Goal: Information Seeking & Learning: Learn about a topic

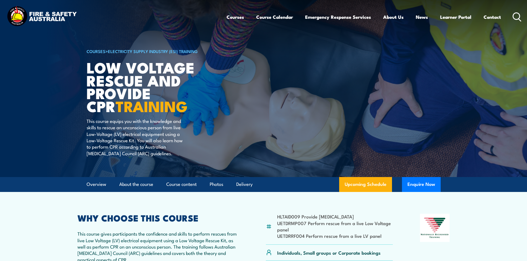
click at [514, 17] on icon at bounding box center [516, 16] width 9 height 9
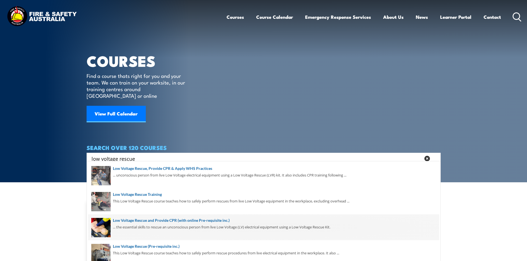
type input "low voltage rescue"
click at [202, 226] on span at bounding box center [263, 228] width 351 height 26
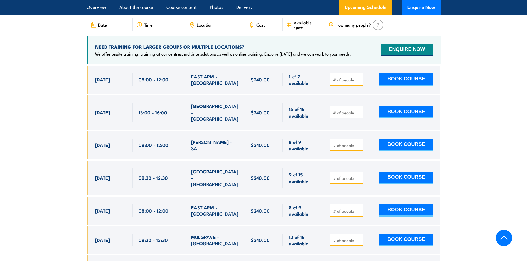
scroll to position [857, 0]
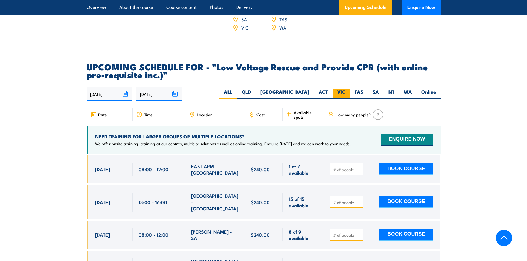
click at [345, 89] on label "VIC" at bounding box center [340, 94] width 17 height 11
click at [345, 89] on input "VIC" at bounding box center [347, 91] width 4 height 4
radio input "true"
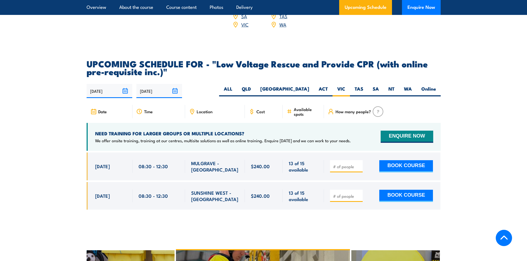
scroll to position [912, 0]
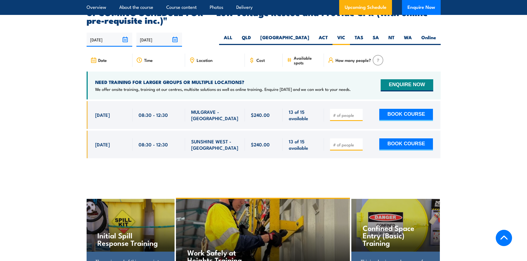
click at [97, 112] on span "19 Sep, 2025" at bounding box center [102, 115] width 15 height 6
drag, startPoint x: 93, startPoint y: 105, endPoint x: 202, endPoint y: 111, distance: 108.8
click at [202, 111] on div "19 Sep, 2025, 08:30 - 08:30" at bounding box center [264, 115] width 354 height 28
click at [212, 109] on span "MULGRAVE - [GEOGRAPHIC_DATA]" at bounding box center [215, 115] width 48 height 13
click at [114, 138] on div "12 Dec, 2025" at bounding box center [110, 144] width 31 height 13
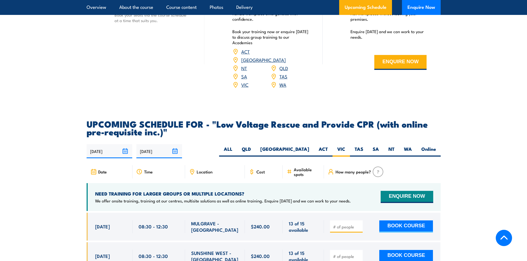
scroll to position [836, 0]
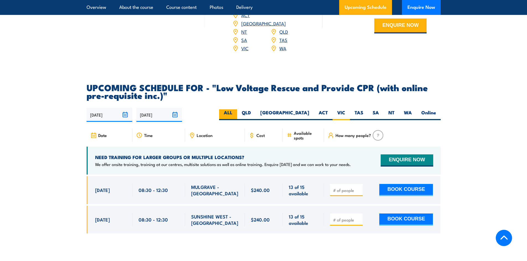
click at [237, 109] on label "ALL" at bounding box center [228, 114] width 18 height 11
click at [236, 109] on input "ALL" at bounding box center [234, 111] width 4 height 4
radio input "true"
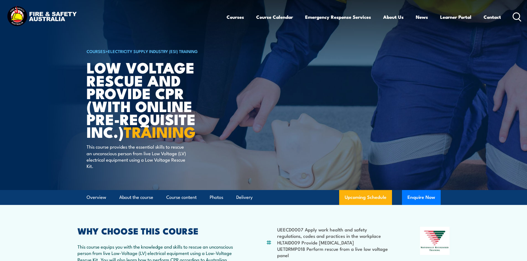
click at [515, 13] on circle at bounding box center [516, 16] width 7 height 7
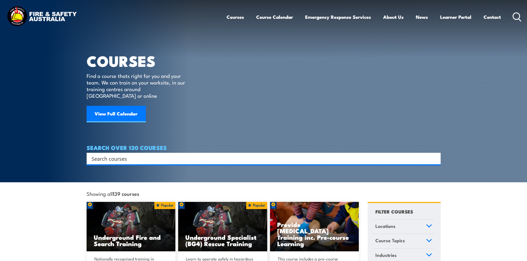
click at [166, 155] on input "Search input" at bounding box center [260, 159] width 337 height 8
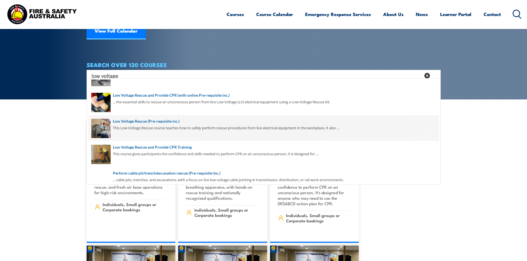
scroll to position [55, 0]
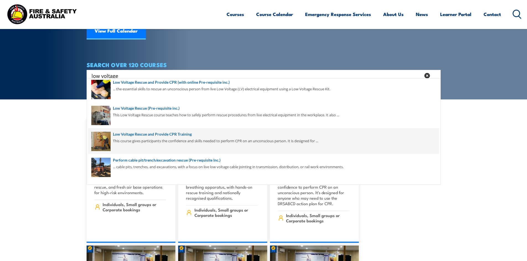
type input "low voltage"
click at [148, 134] on span at bounding box center [263, 141] width 351 height 26
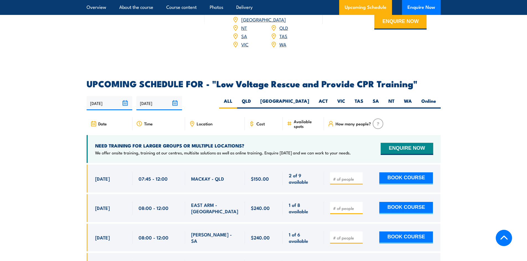
scroll to position [885, 0]
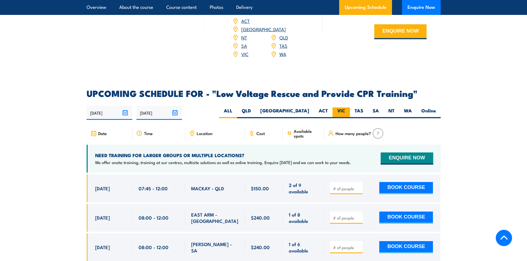
click at [338, 108] on label "VIC" at bounding box center [340, 113] width 17 height 11
click at [345, 108] on input "VIC" at bounding box center [347, 110] width 4 height 4
radio input "true"
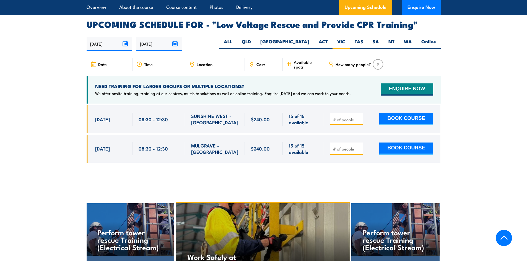
scroll to position [958, 0]
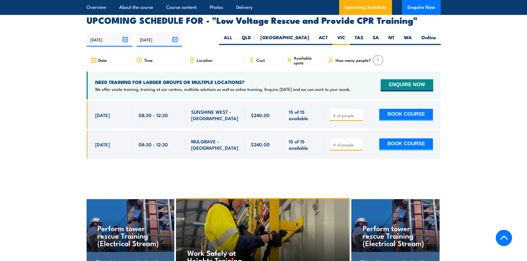
click at [58, 119] on section "UPCOMING SCHEDULE FOR - "Low Voltage Rescue and Provide CPR Training" [DATE] [D…" at bounding box center [263, 91] width 527 height 151
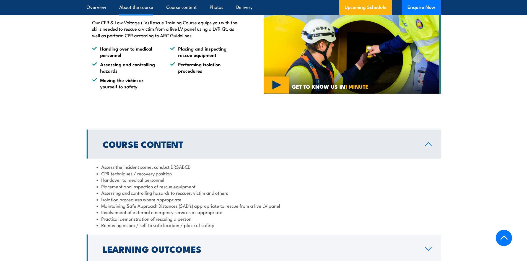
scroll to position [433, 0]
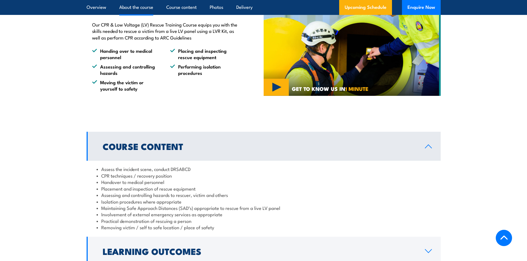
click at [426, 144] on icon at bounding box center [427, 146] width 7 height 4
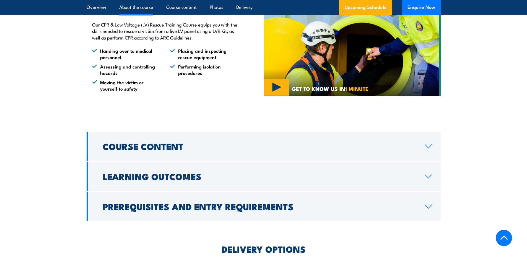
click at [456, 139] on section "Course Content Assess the incident scene, conduct DRSABCD CPR techniques / reco…" at bounding box center [263, 176] width 527 height 89
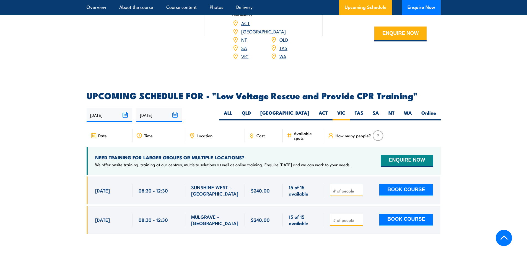
scroll to position [820, 0]
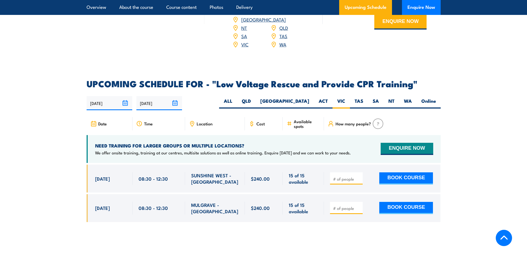
click at [276, 96] on div "[DATE] [DATE]" at bounding box center [264, 103] width 354 height 14
click at [274, 80] on article "UPCOMING SCHEDULE FOR - "Low Voltage Rescue and Provide CPR Training" [DATE] [D…" at bounding box center [264, 155] width 354 height 151
click at [275, 80] on h2 "UPCOMING SCHEDULE FOR - "Low Voltage Rescue and Provide CPR Training"" at bounding box center [264, 84] width 354 height 8
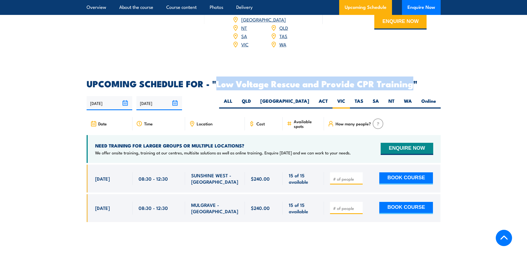
drag, startPoint x: 218, startPoint y: 62, endPoint x: 411, endPoint y: 64, distance: 193.0
click at [411, 80] on h2 "UPCOMING SCHEDULE FOR - "Low Voltage Rescue and Provide CPR Training"" at bounding box center [264, 84] width 354 height 8
click at [410, 80] on h2 "UPCOMING SCHEDULE FOR - "Low Voltage Rescue and Provide CPR Training"" at bounding box center [264, 84] width 354 height 8
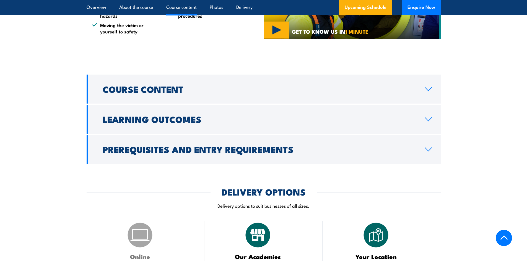
scroll to position [543, 0]
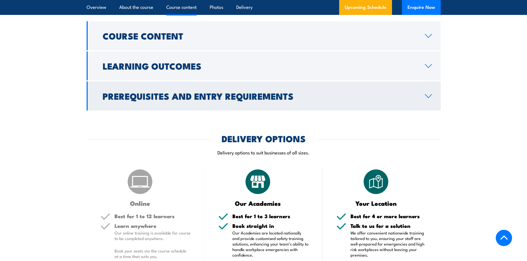
click at [433, 90] on link "Prerequisites and Entry Requirements" at bounding box center [264, 96] width 354 height 29
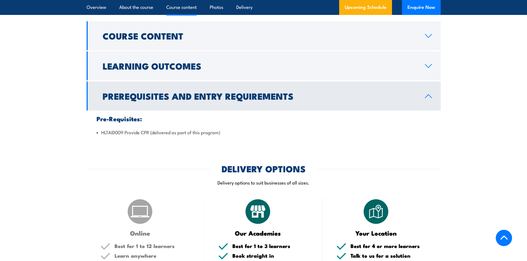
click at [428, 84] on link "Prerequisites and Entry Requirements" at bounding box center [264, 96] width 354 height 29
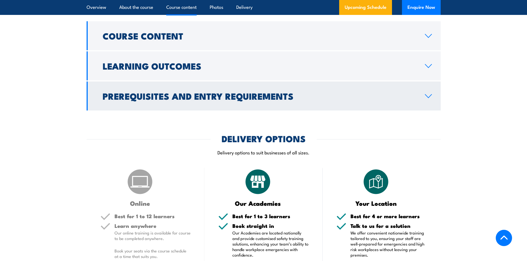
click at [421, 88] on link "Prerequisites and Entry Requirements" at bounding box center [264, 96] width 354 height 29
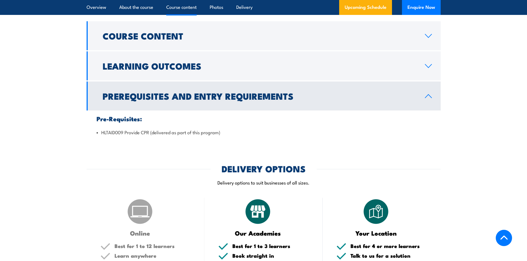
click at [433, 82] on link "Prerequisites and Entry Requirements" at bounding box center [264, 96] width 354 height 29
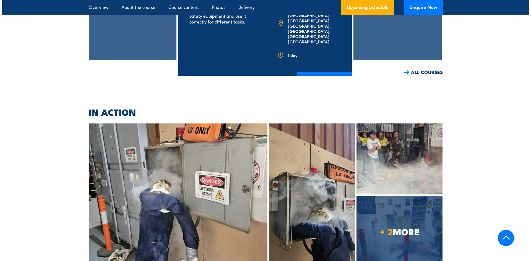
scroll to position [1207, 0]
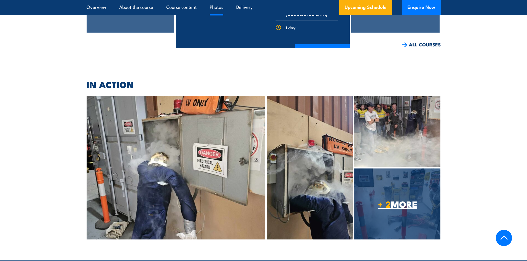
click at [404, 200] on span "+ 2 MORE" at bounding box center [397, 204] width 86 height 8
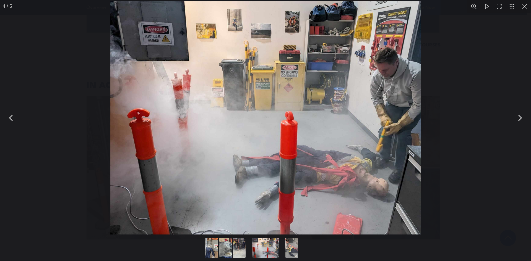
click at [518, 116] on button "You can close this modal content with the ESC key" at bounding box center [520, 118] width 14 height 14
